Goal: Task Accomplishment & Management: Use online tool/utility

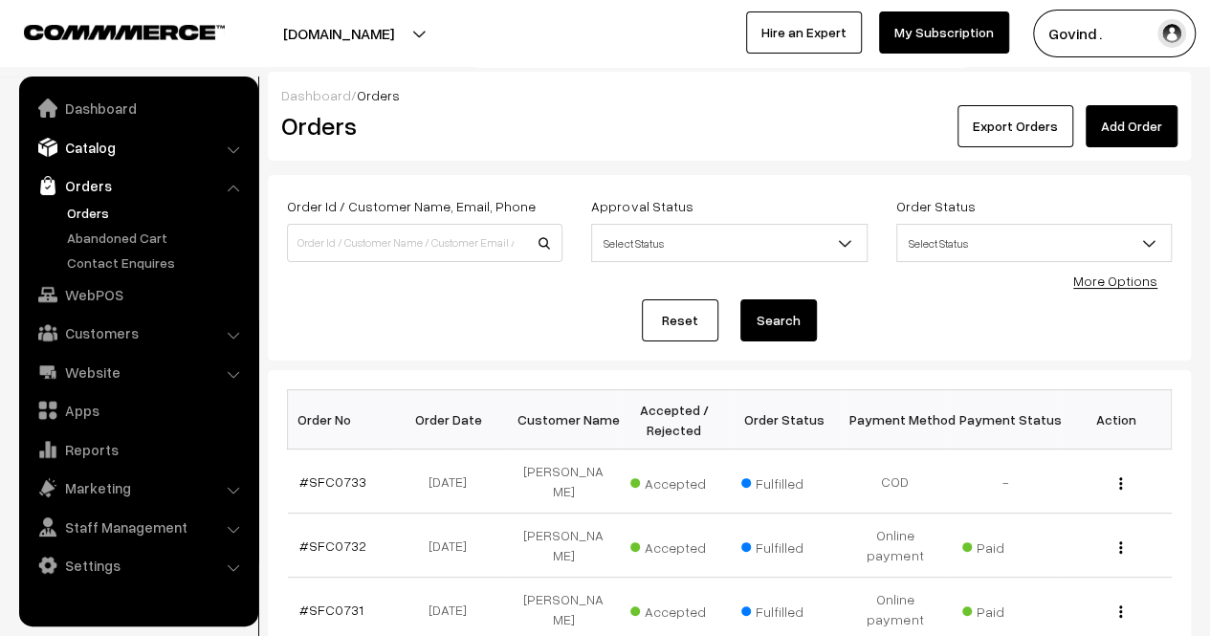
click at [103, 150] on link "Catalog" at bounding box center [138, 147] width 228 height 34
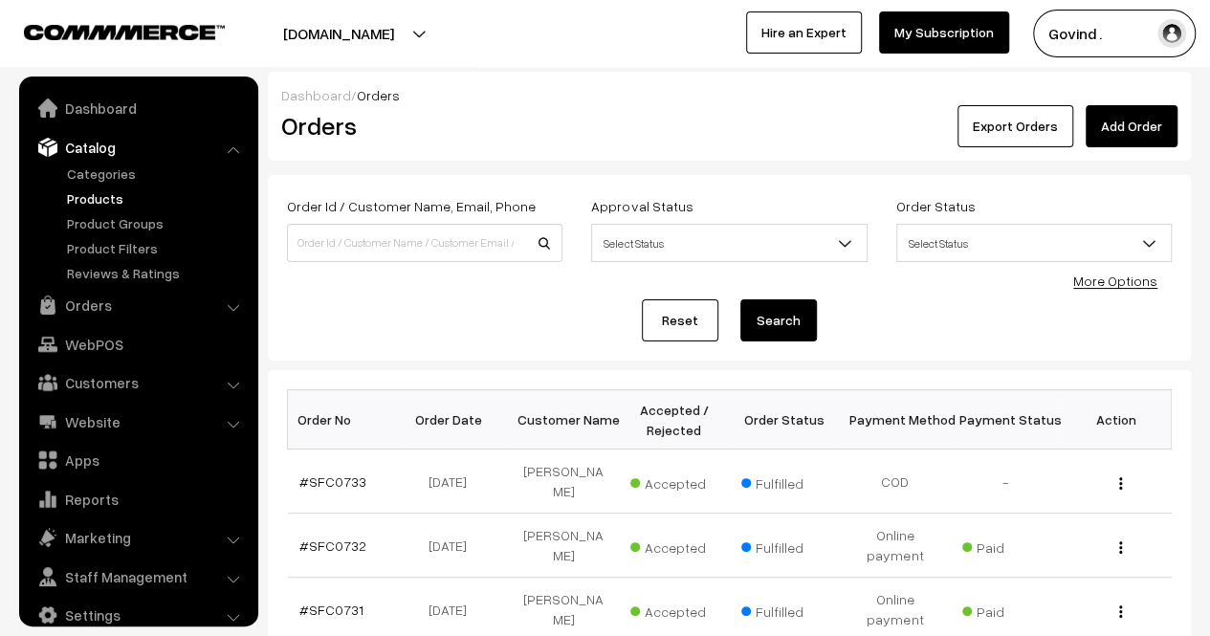
click at [82, 199] on link "Products" at bounding box center [156, 198] width 189 height 20
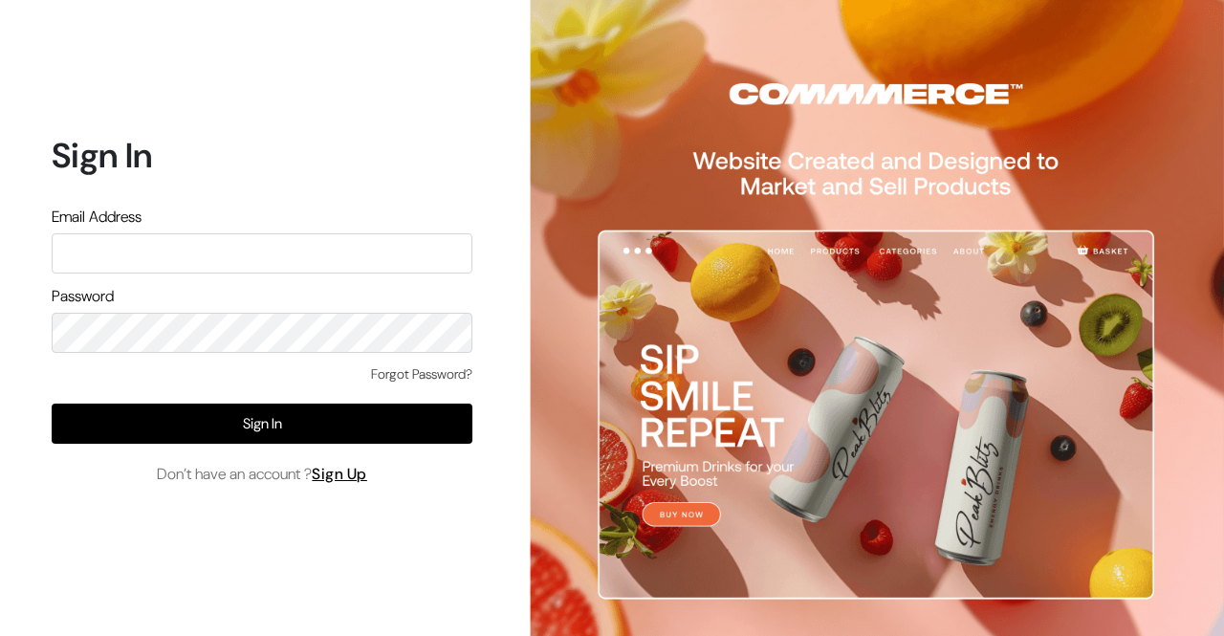
click at [288, 255] on input "text" at bounding box center [262, 253] width 421 height 40
type input "shop4cows@gmail.com"
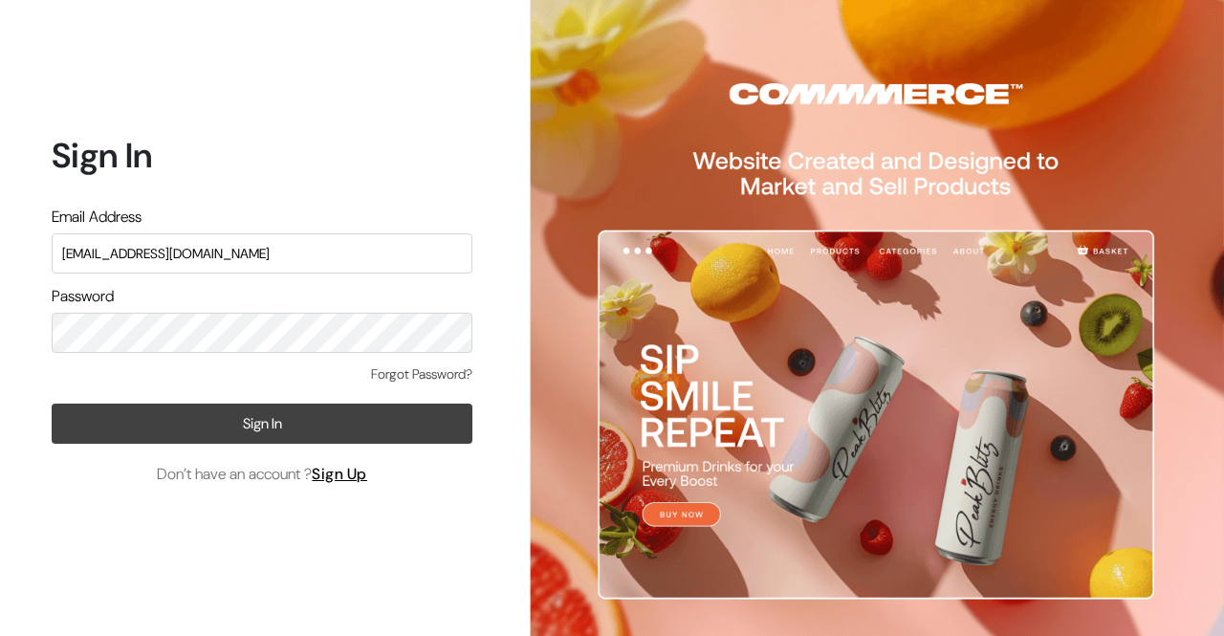
click at [249, 422] on button "Sign In" at bounding box center [262, 424] width 421 height 40
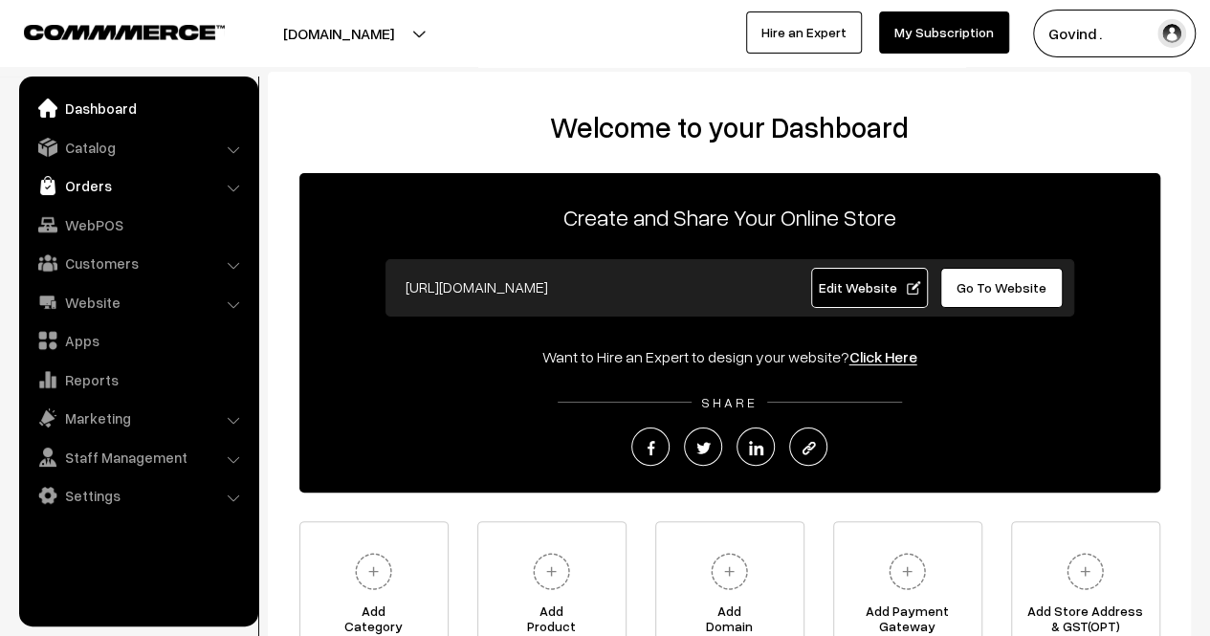
click at [104, 182] on link "Orders" at bounding box center [138, 185] width 228 height 34
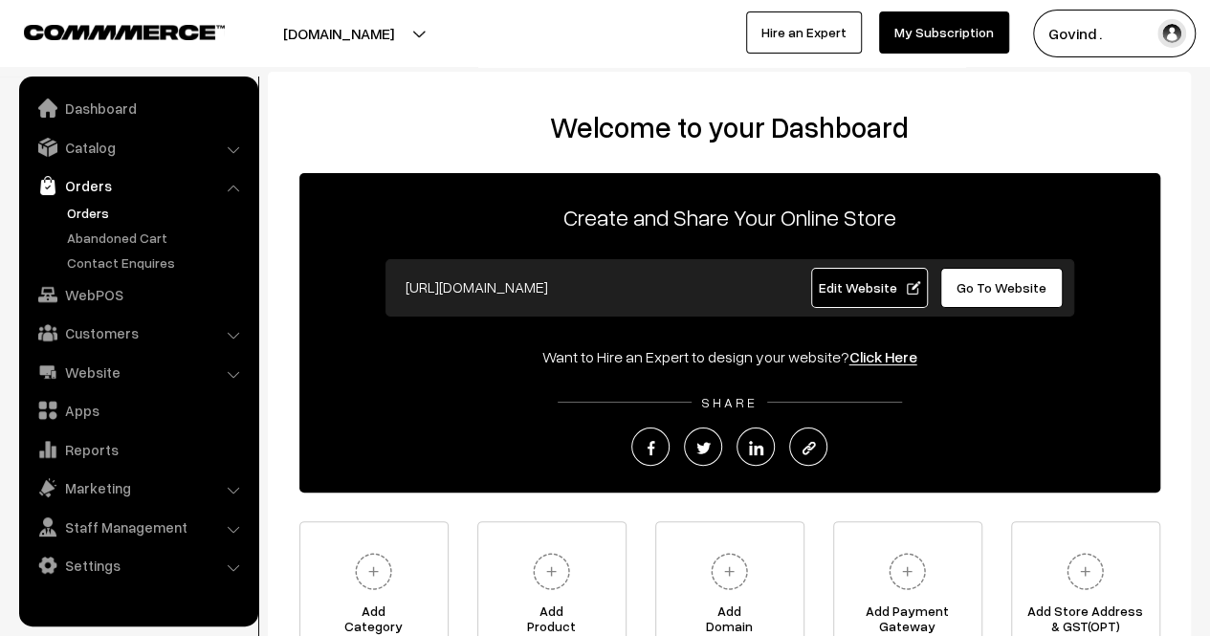
click at [99, 214] on link "Orders" at bounding box center [156, 213] width 189 height 20
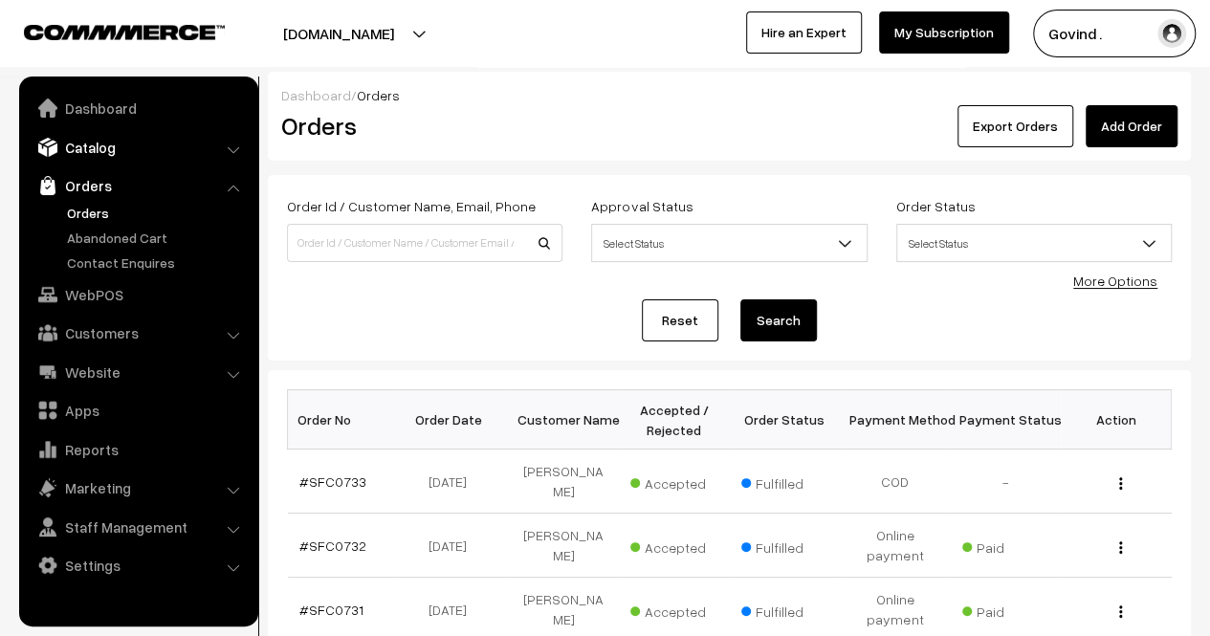
click at [101, 148] on link "Catalog" at bounding box center [138, 147] width 228 height 34
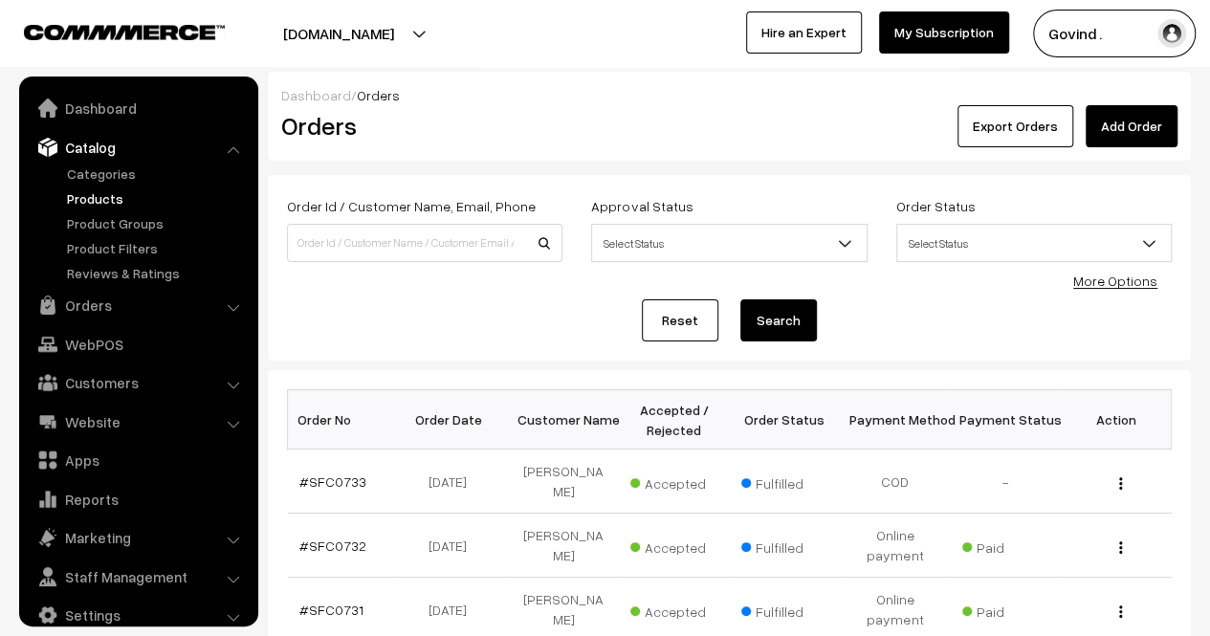
click at [101, 198] on link "Products" at bounding box center [156, 198] width 189 height 20
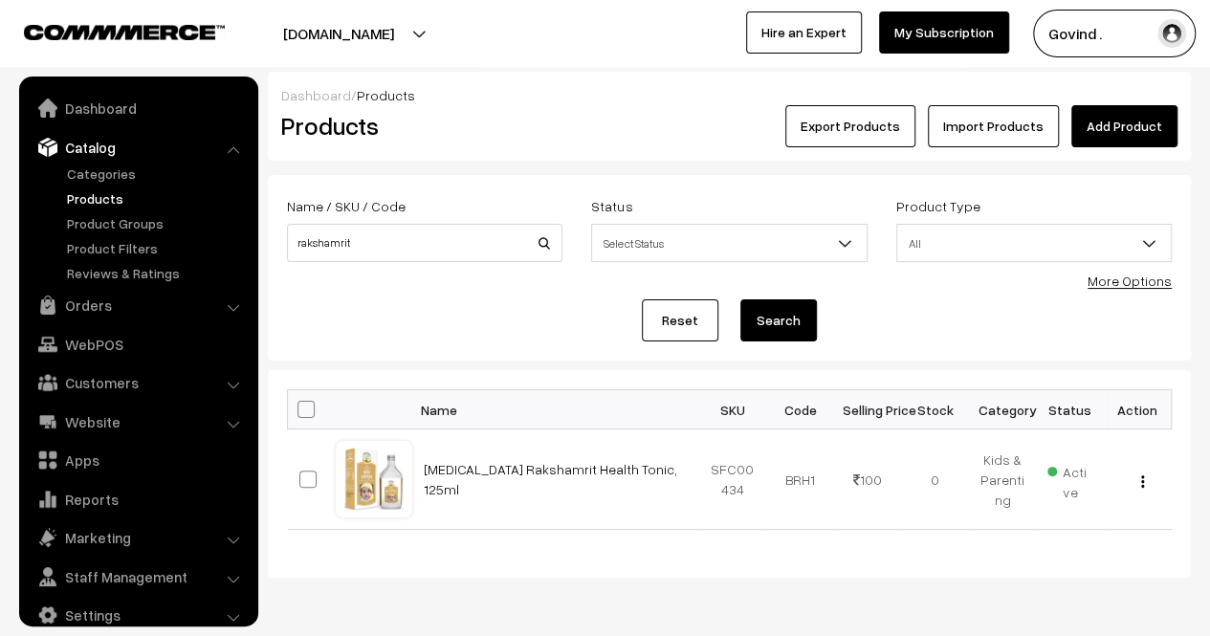
scroll to position [24, 0]
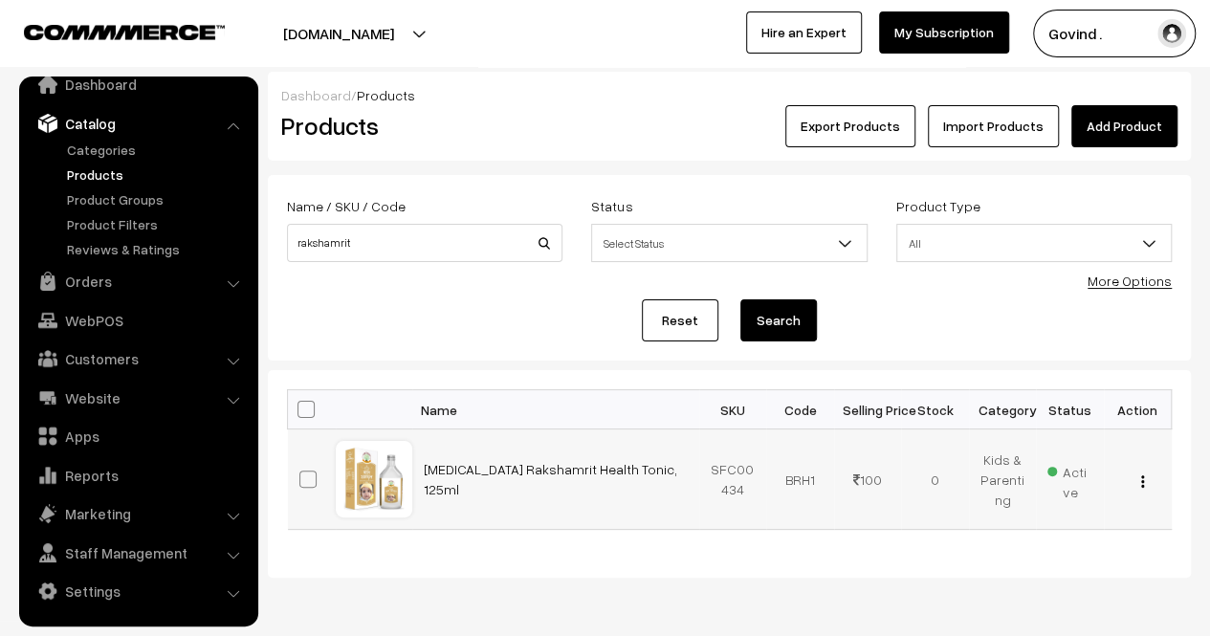
click at [1140, 479] on button "button" at bounding box center [1142, 480] width 5 height 15
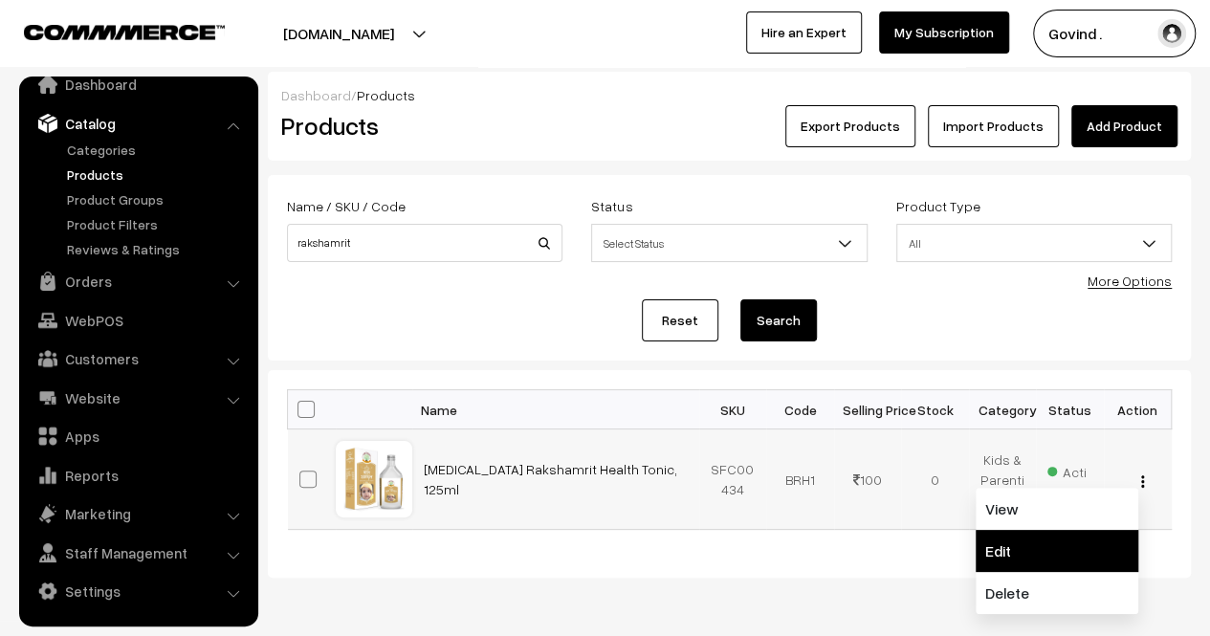
click at [1037, 537] on link "Edit" at bounding box center [1056, 551] width 163 height 42
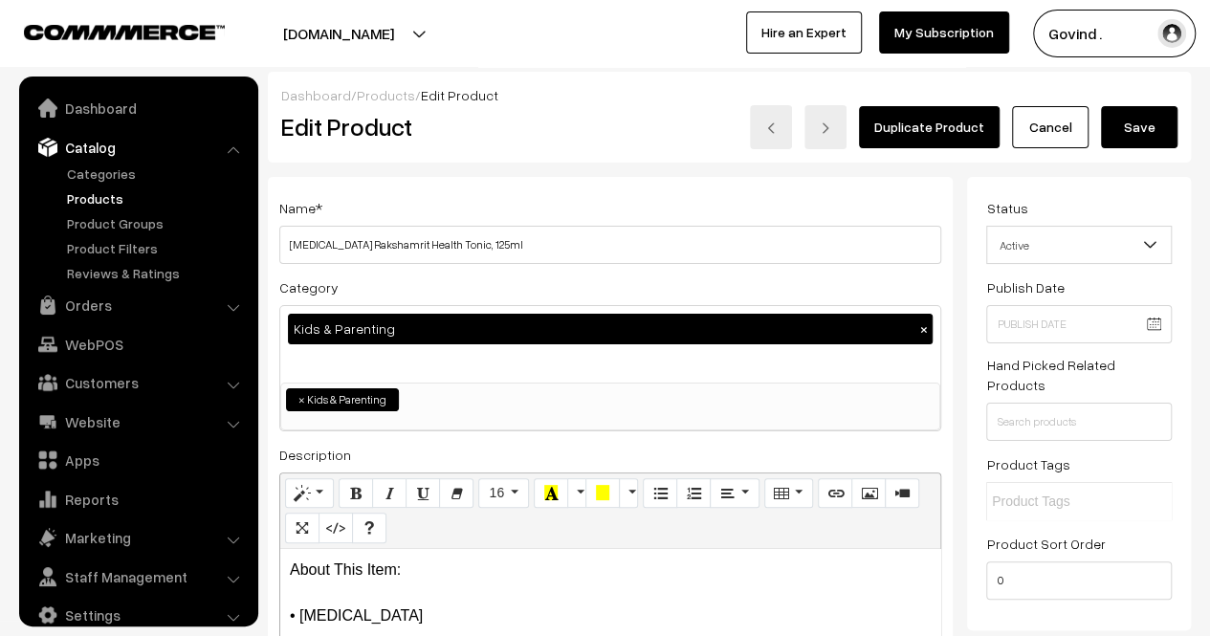
scroll to position [24, 0]
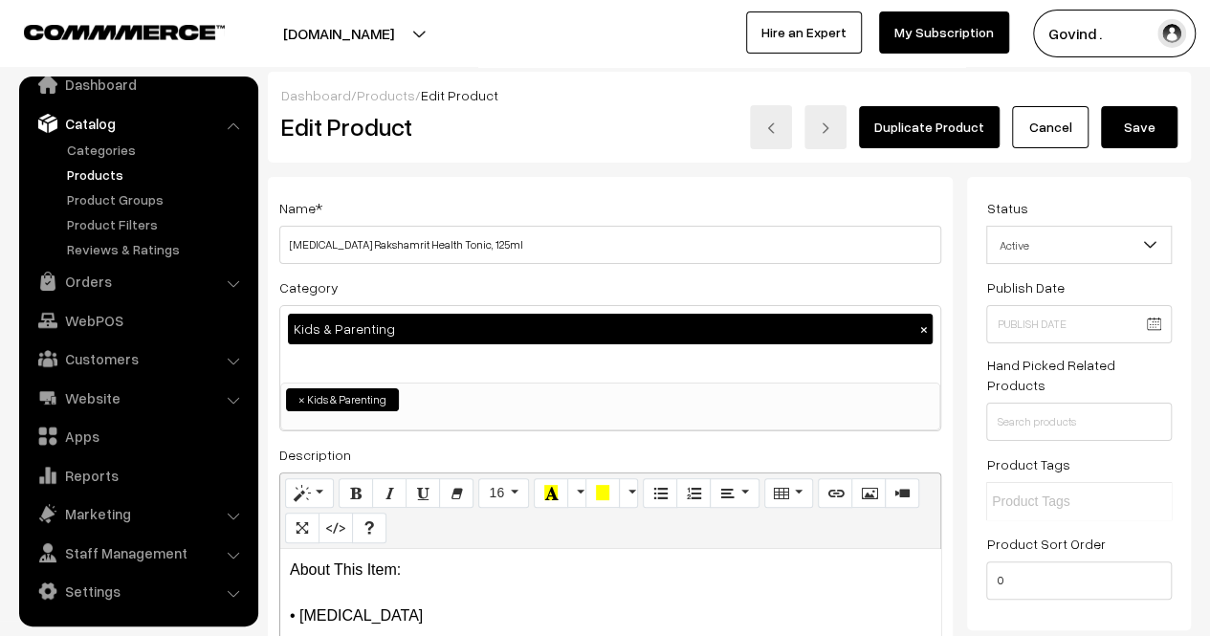
click at [537, 369] on div "Kids & Parenting ×" at bounding box center [610, 344] width 660 height 77
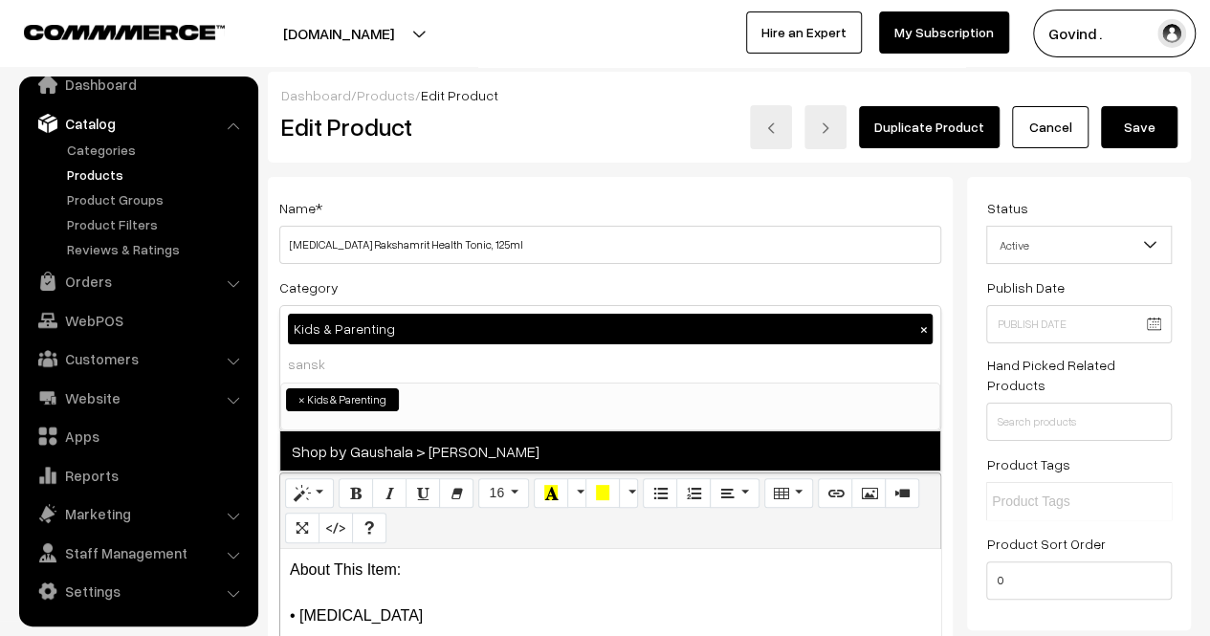
type input "sansk"
click at [526, 452] on span "Shop by Gaushala > [PERSON_NAME]" at bounding box center [610, 450] width 660 height 39
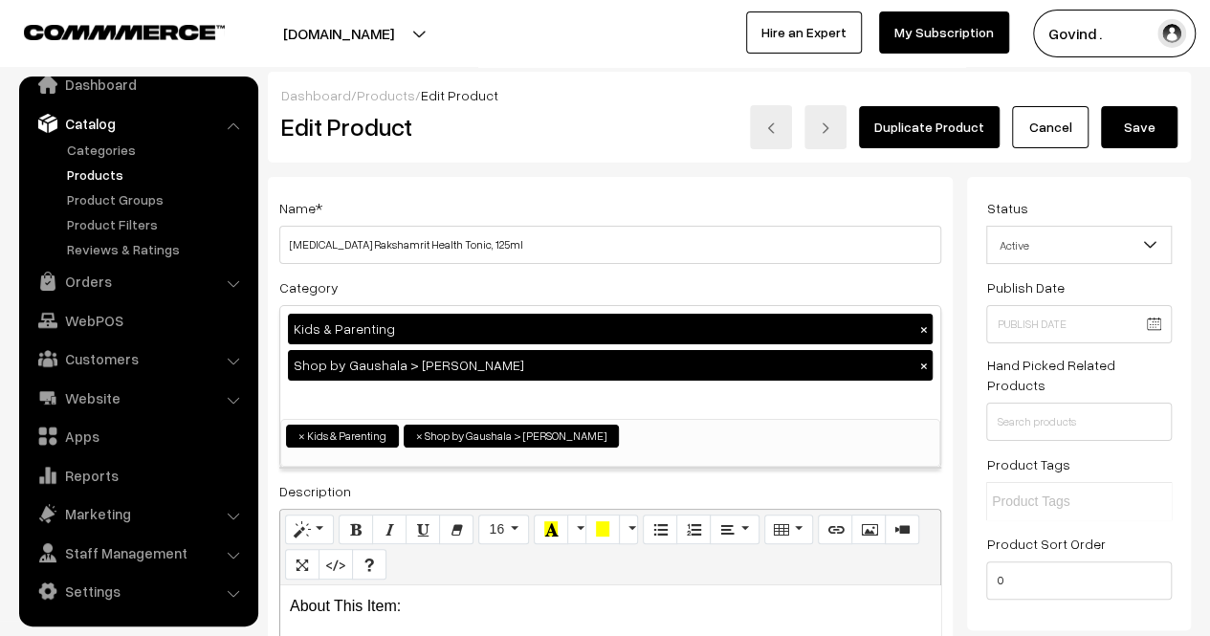
scroll to position [471, 0]
click at [1122, 141] on button "Save" at bounding box center [1139, 127] width 77 height 42
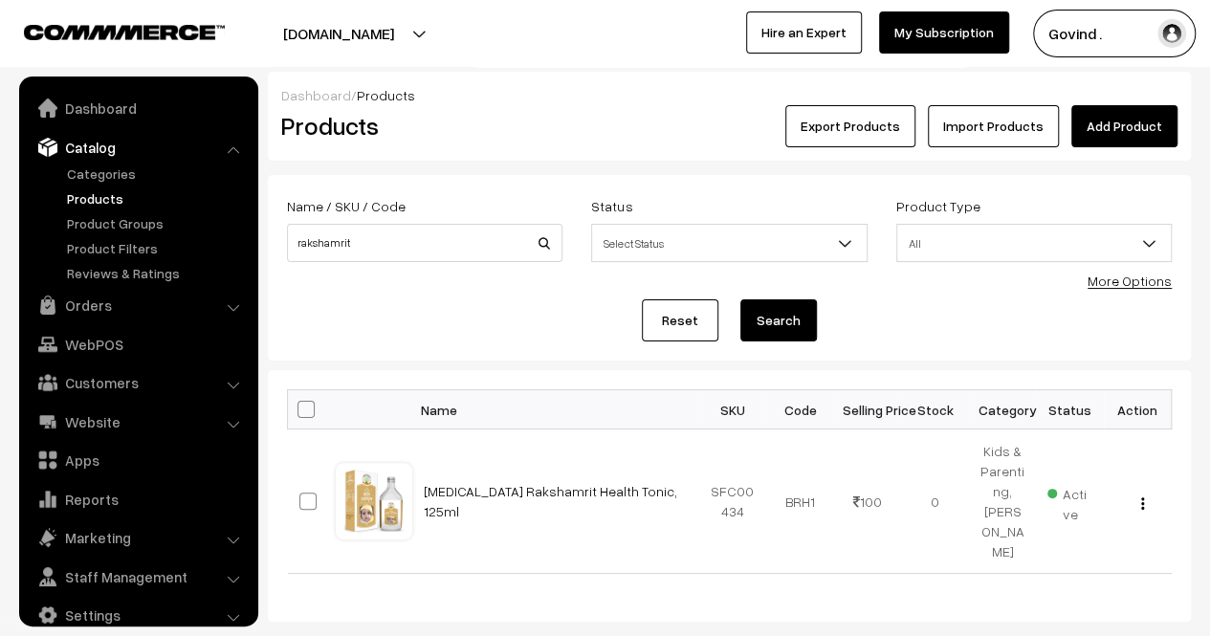
scroll to position [24, 0]
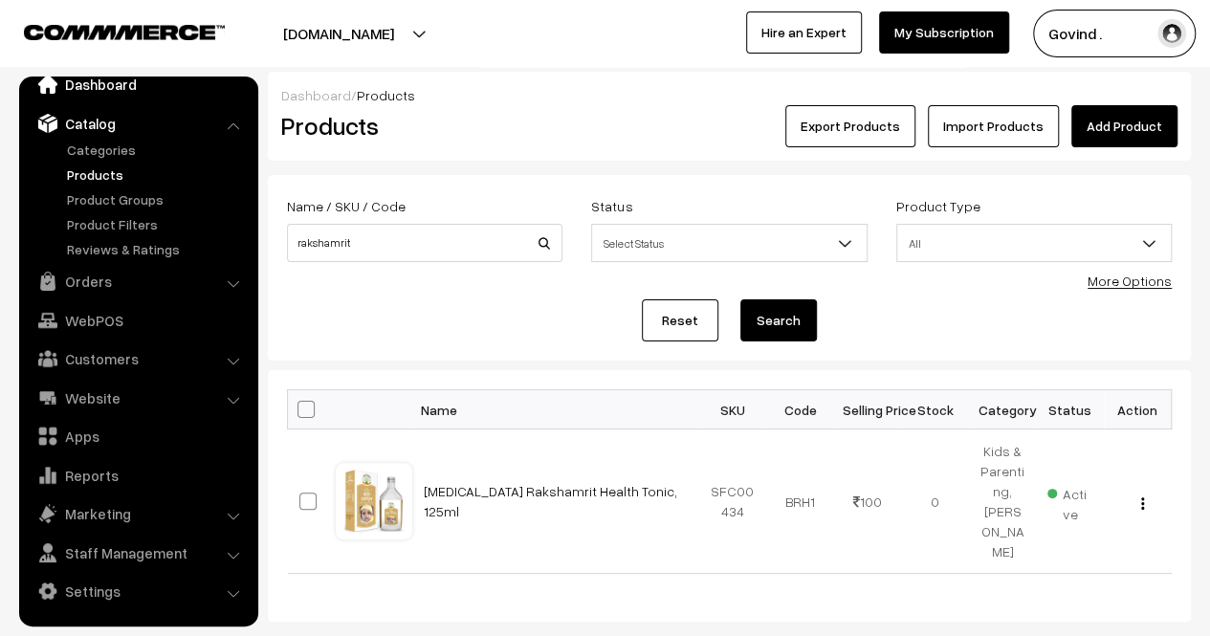
click at [104, 80] on link "Dashboard" at bounding box center [138, 84] width 228 height 34
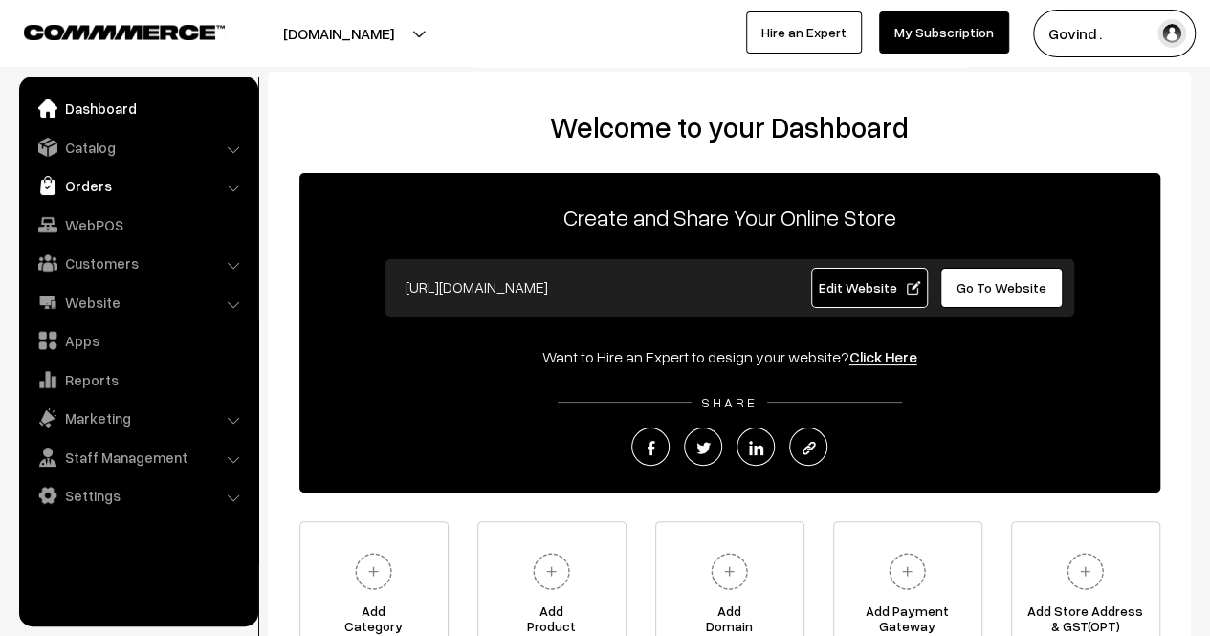
click at [109, 191] on link "Orders" at bounding box center [138, 185] width 228 height 34
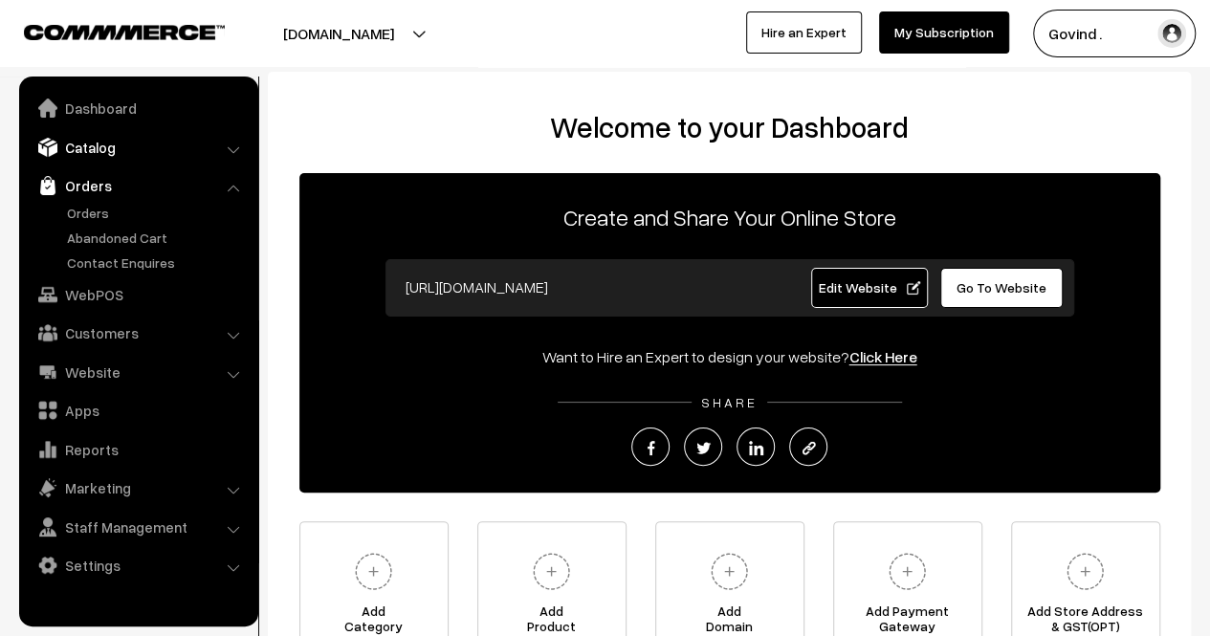
click at [119, 149] on link "Catalog" at bounding box center [138, 147] width 228 height 34
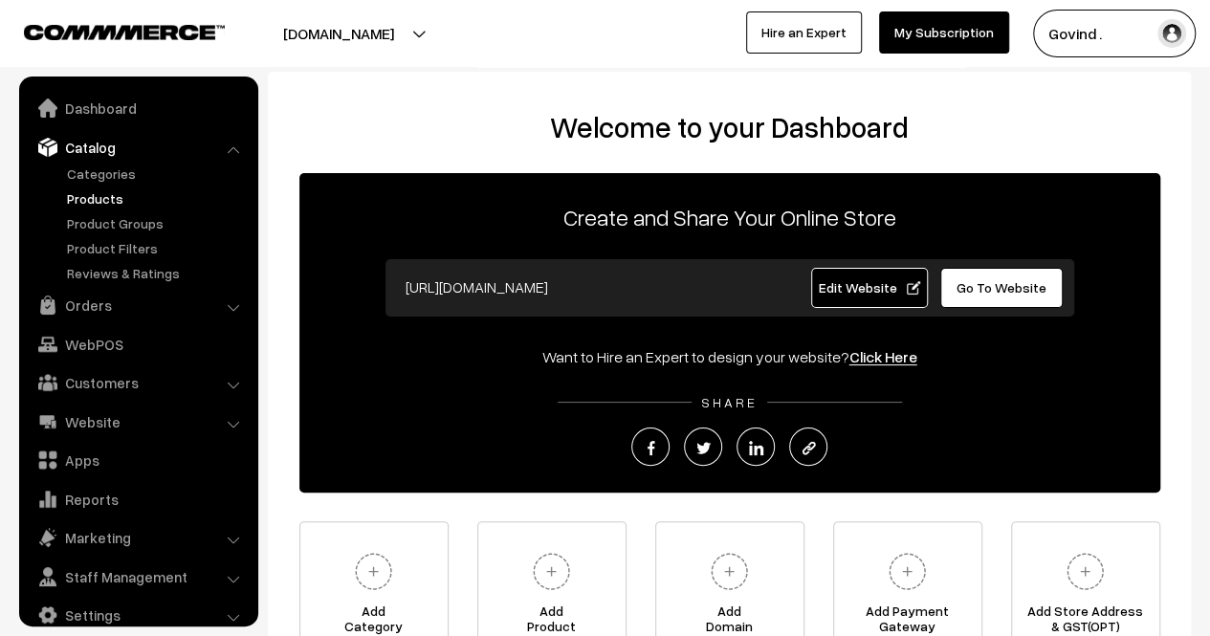
click at [97, 197] on link "Products" at bounding box center [156, 198] width 189 height 20
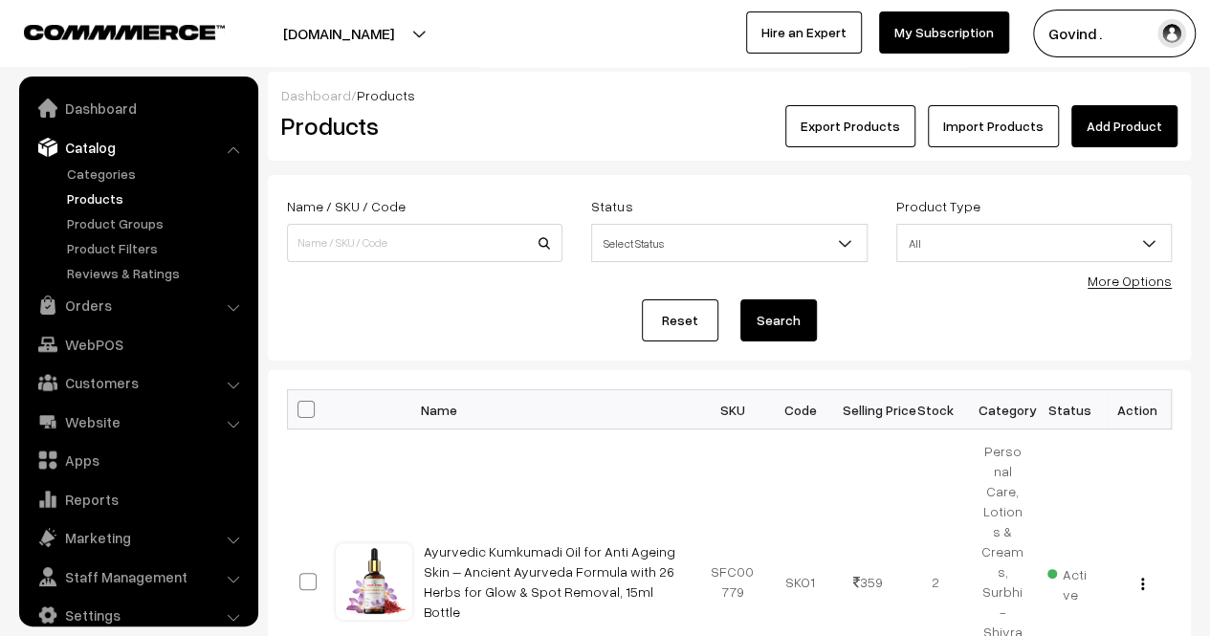
scroll to position [24, 0]
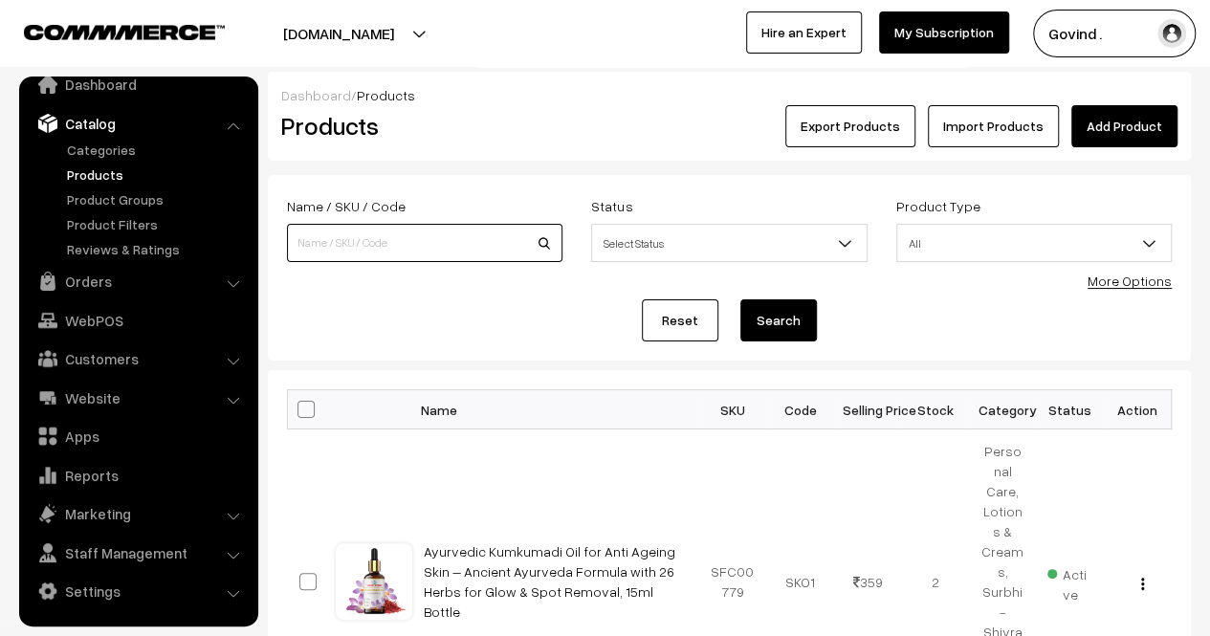
click at [427, 248] on input at bounding box center [424, 243] width 275 height 38
type input "talcom"
click at [740, 299] on button "Search" at bounding box center [778, 320] width 77 height 42
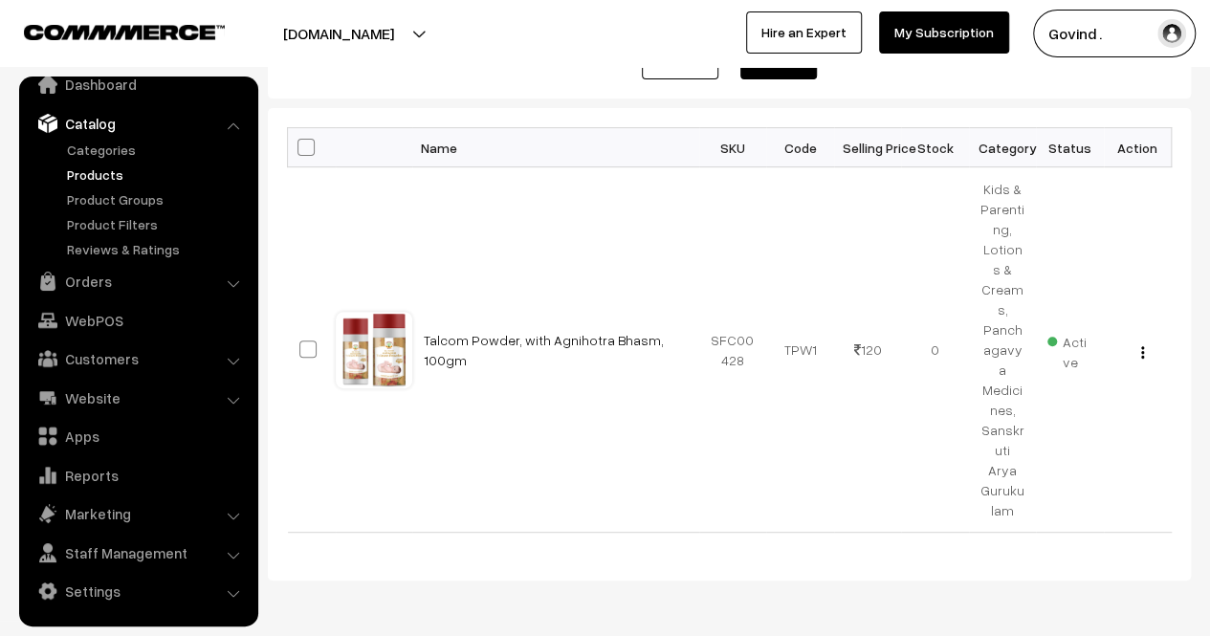
scroll to position [134, 0]
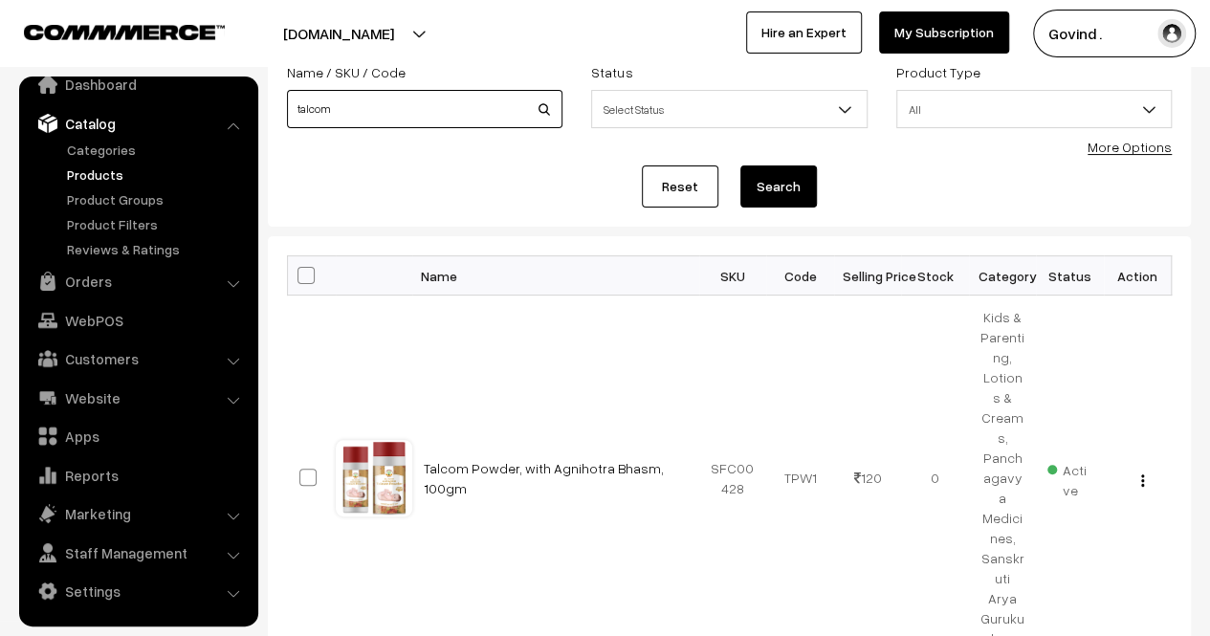
click at [511, 109] on input "talcom" at bounding box center [424, 109] width 275 height 38
type input "tulsi"
click at [740, 165] on button "Search" at bounding box center [778, 186] width 77 height 42
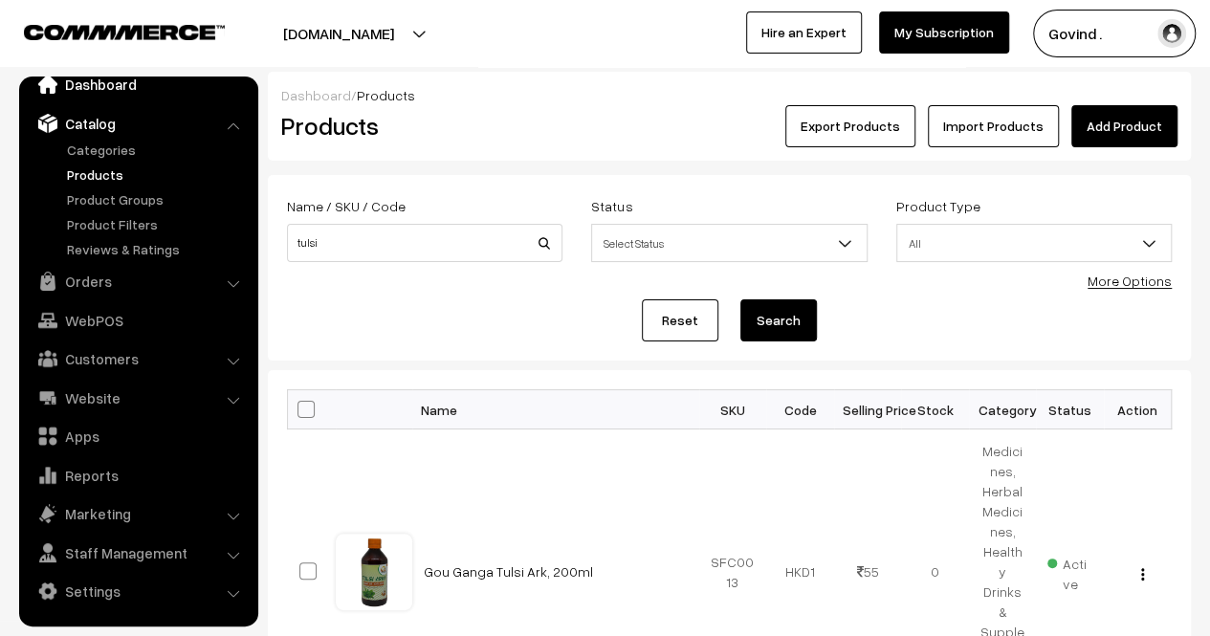
click at [92, 87] on link "Dashboard" at bounding box center [138, 84] width 228 height 34
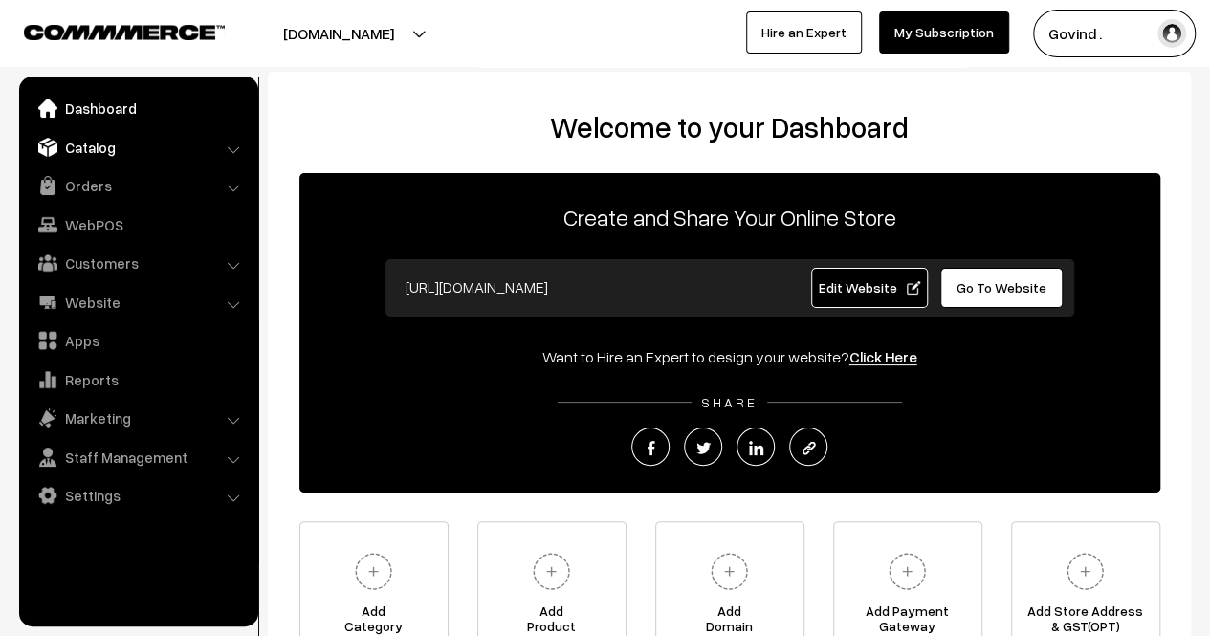
click at [97, 152] on link "Catalog" at bounding box center [138, 147] width 228 height 34
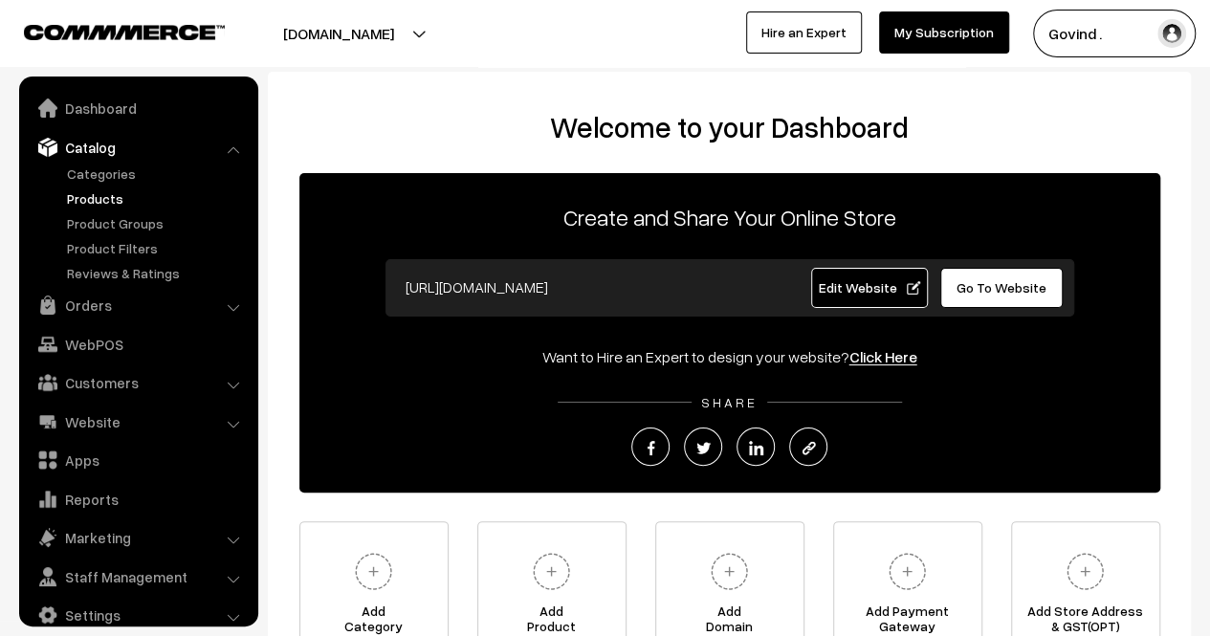
click at [96, 202] on link "Products" at bounding box center [156, 198] width 189 height 20
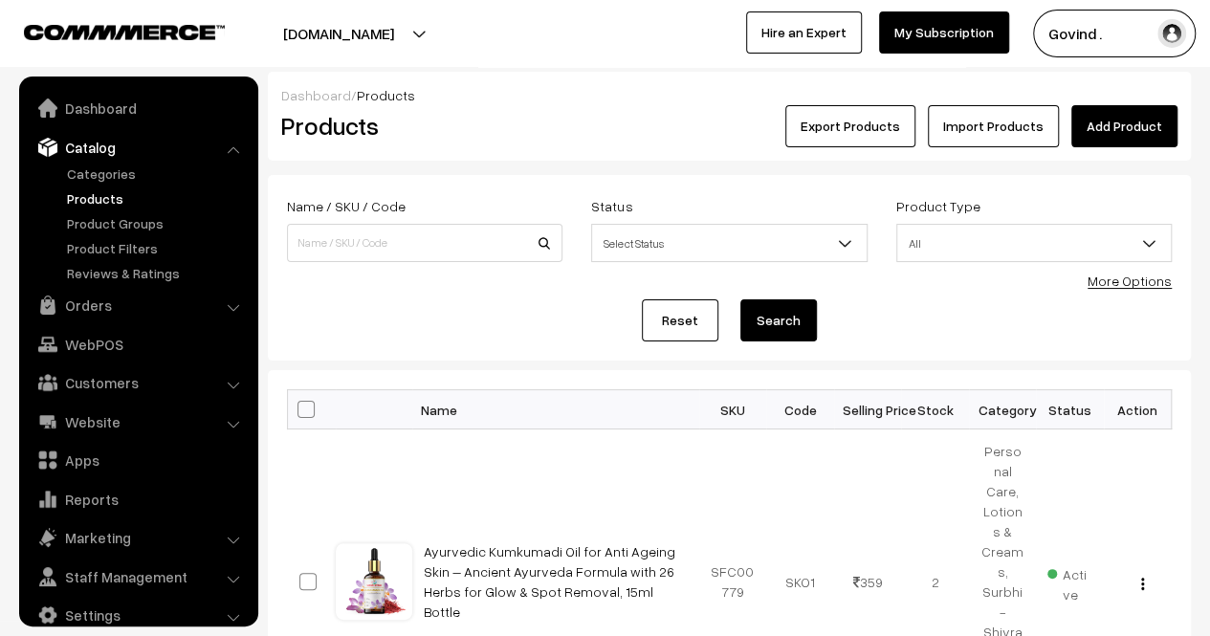
scroll to position [24, 0]
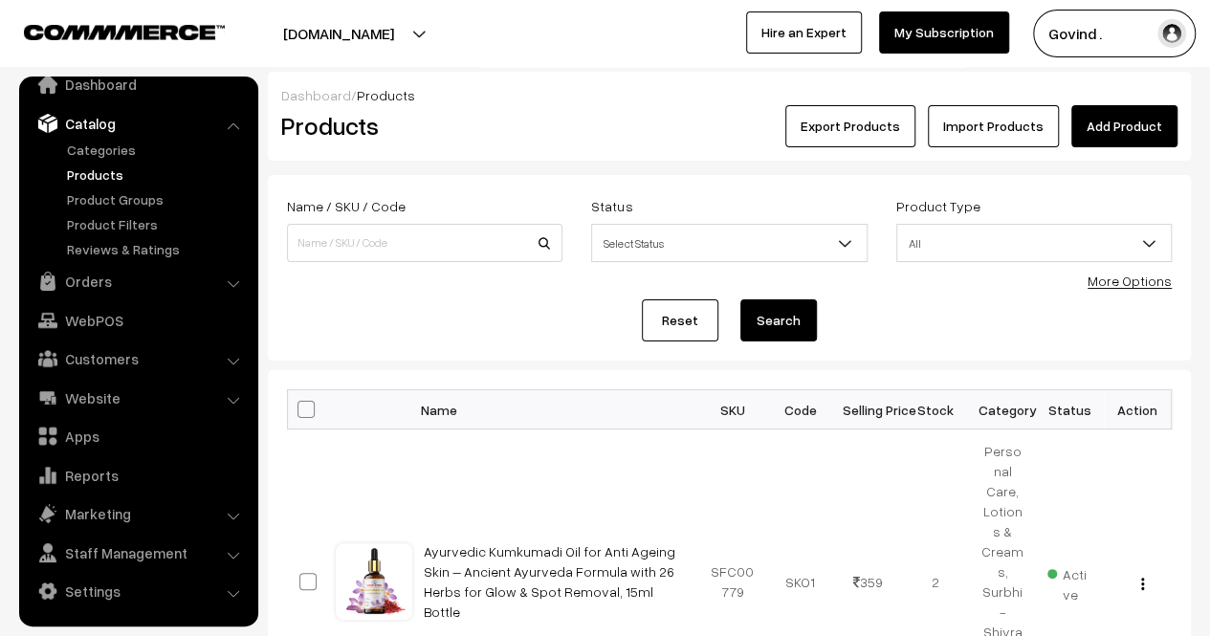
click at [880, 133] on button "Export Products" at bounding box center [850, 126] width 130 height 42
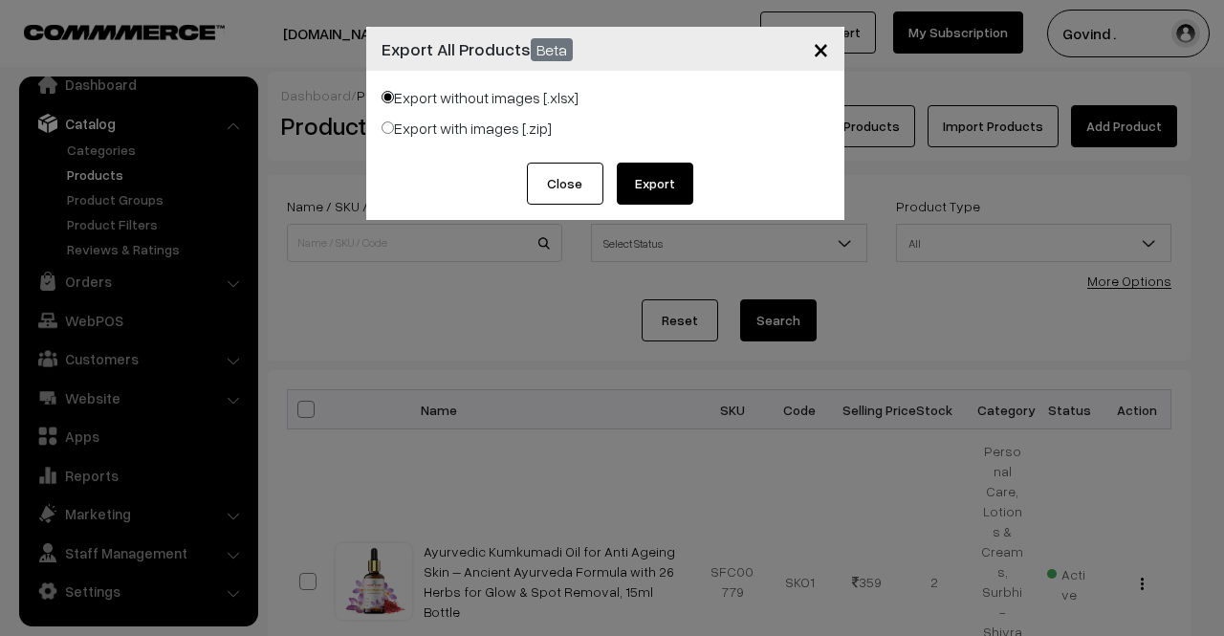
click at [666, 175] on button "Export" at bounding box center [655, 184] width 77 height 42
click at [559, 188] on button "Close" at bounding box center [565, 184] width 77 height 42
